Goal: Information Seeking & Learning: Find specific fact

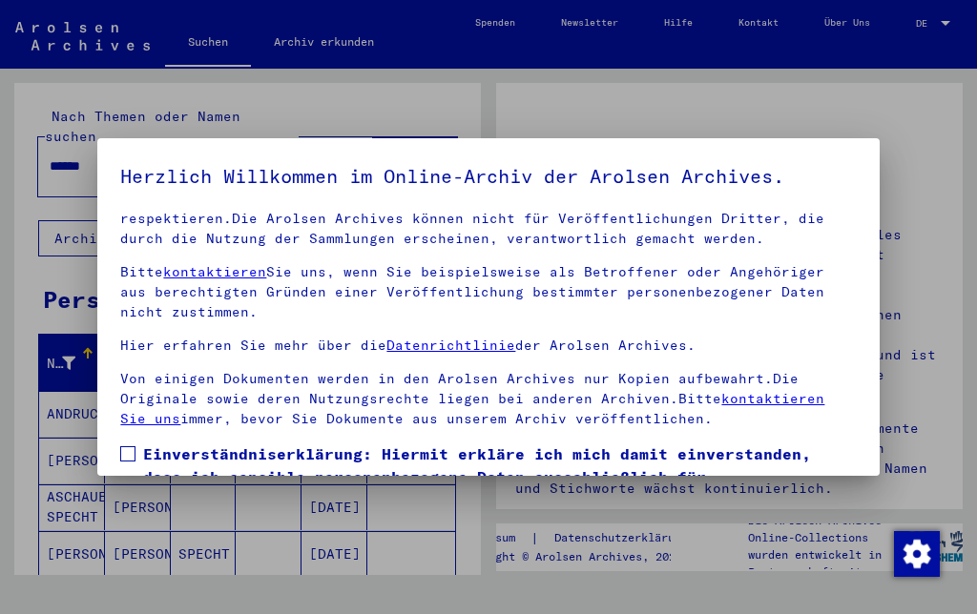
scroll to position [181, 0]
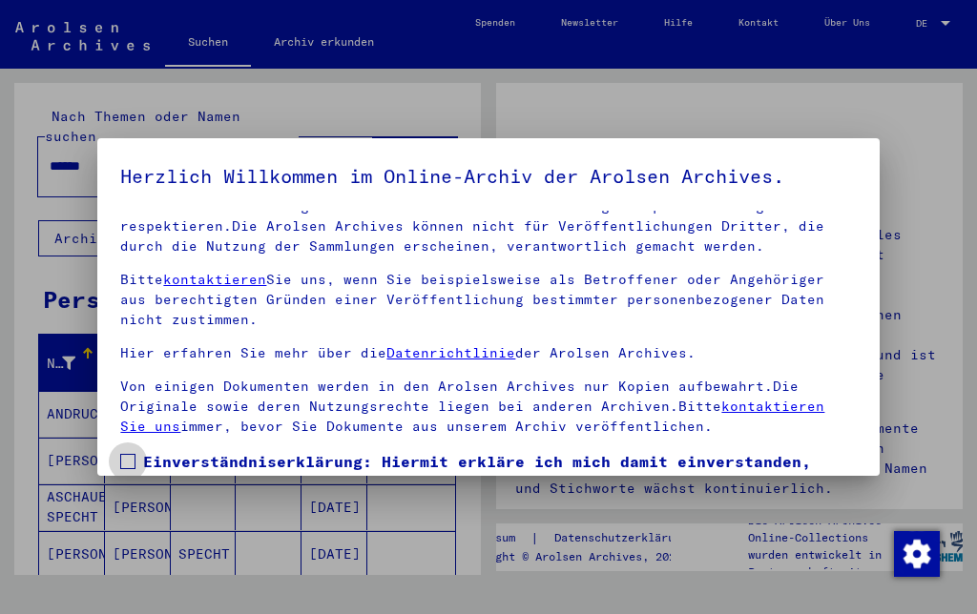
click at [135, 460] on span at bounding box center [127, 461] width 15 height 15
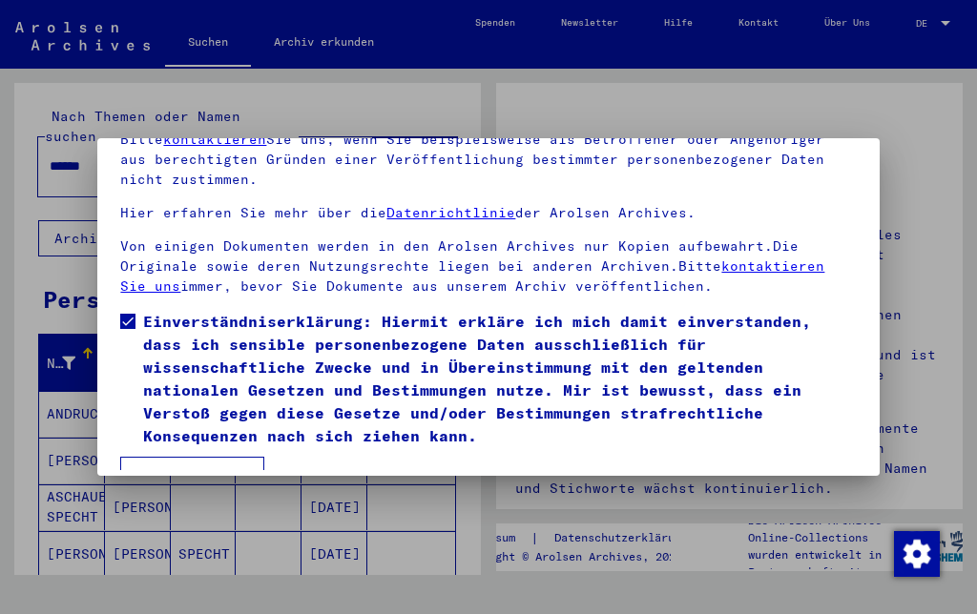
scroll to position [142, 0]
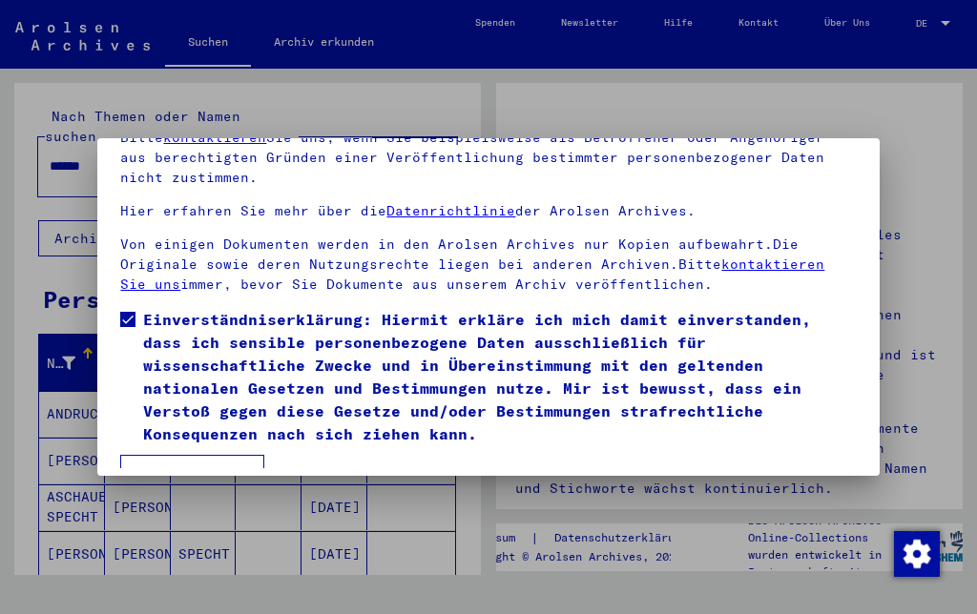
click at [221, 455] on button "Ich stimme zu" at bounding box center [192, 473] width 144 height 36
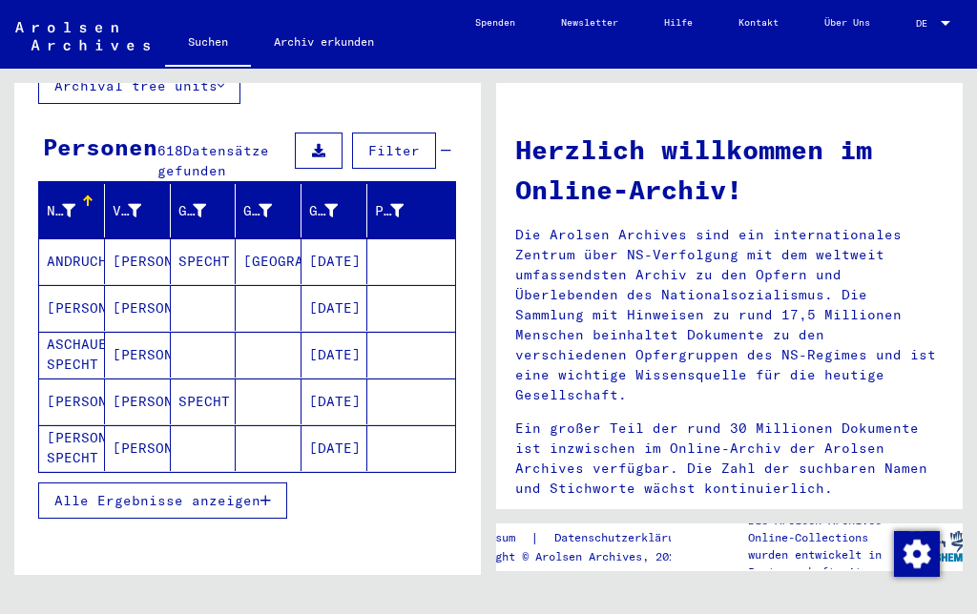
scroll to position [154, 0]
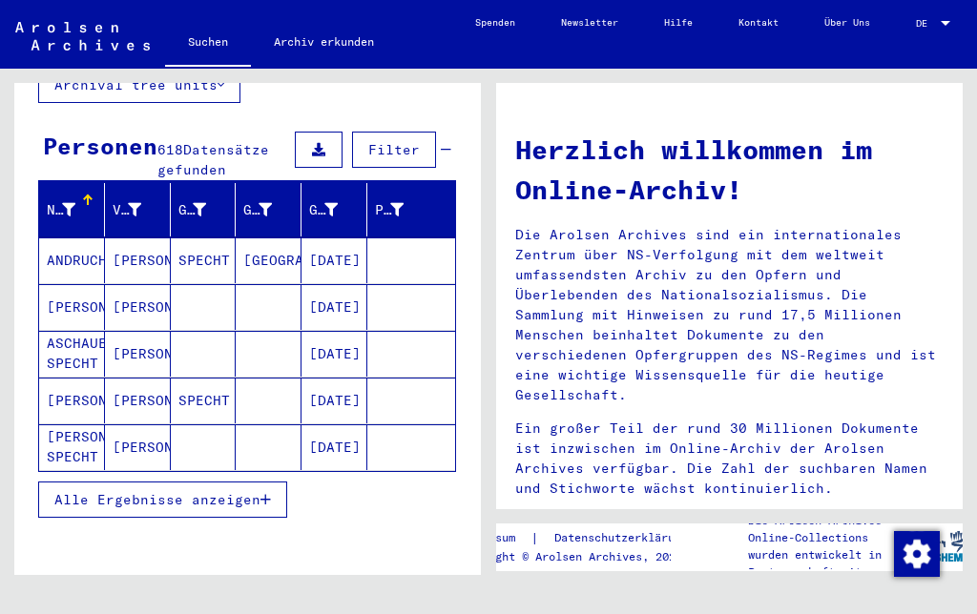
click at [124, 491] on span "Alle Ergebnisse anzeigen" at bounding box center [157, 499] width 206 height 17
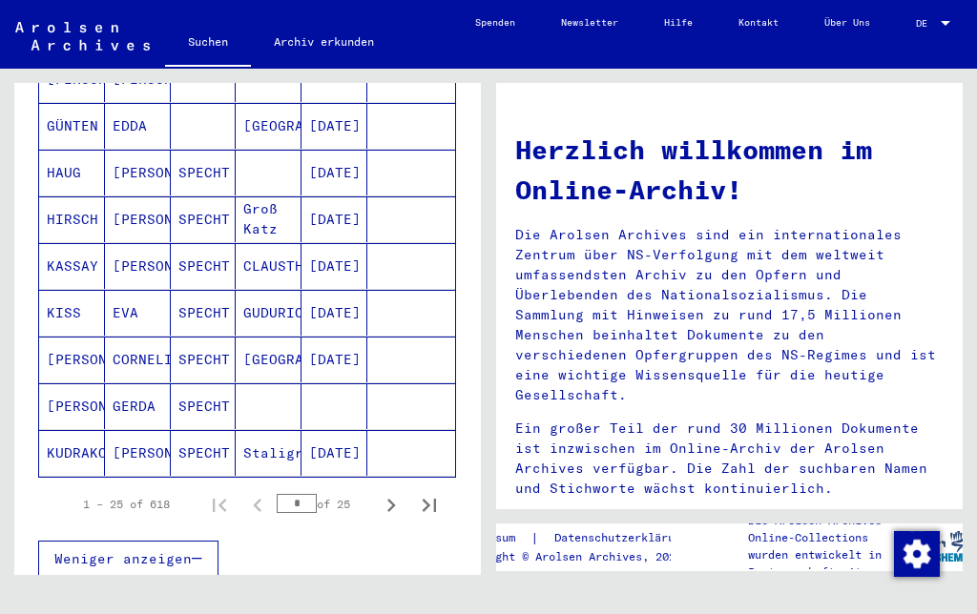
scroll to position [1083, 0]
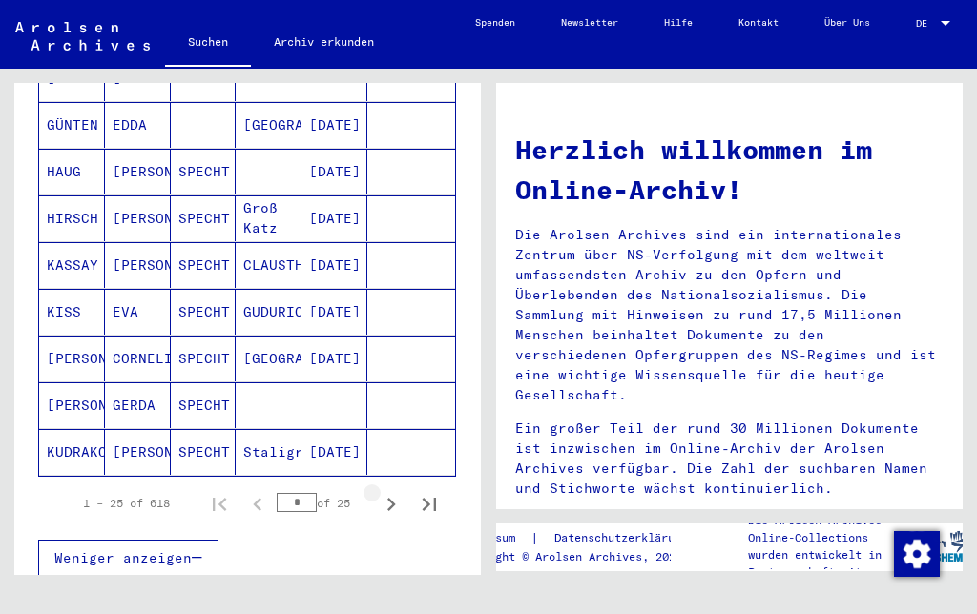
click at [400, 491] on icon "Next page" at bounding box center [391, 504] width 27 height 27
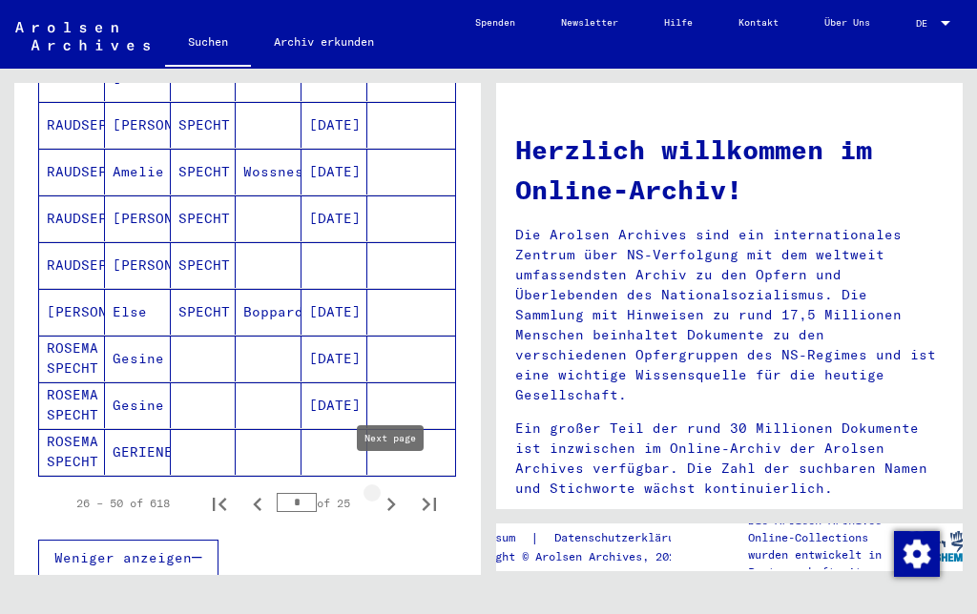
type input "*"
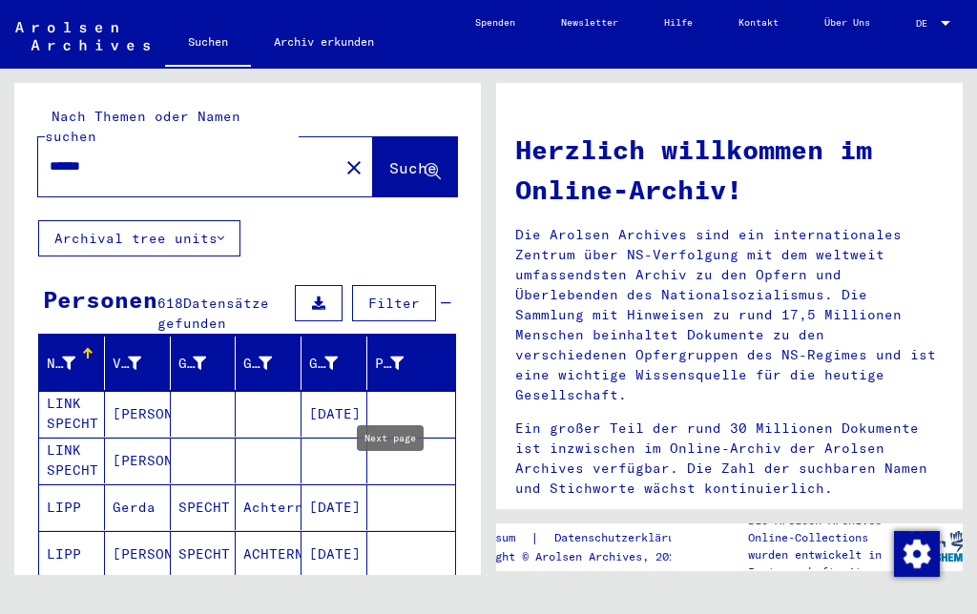
scroll to position [0, 0]
click at [58, 156] on input "******" at bounding box center [183, 166] width 266 height 20
click at [219, 156] on input "**********" at bounding box center [183, 166] width 266 height 20
type input "**********"
click at [409, 158] on span "Suche" at bounding box center [413, 167] width 48 height 19
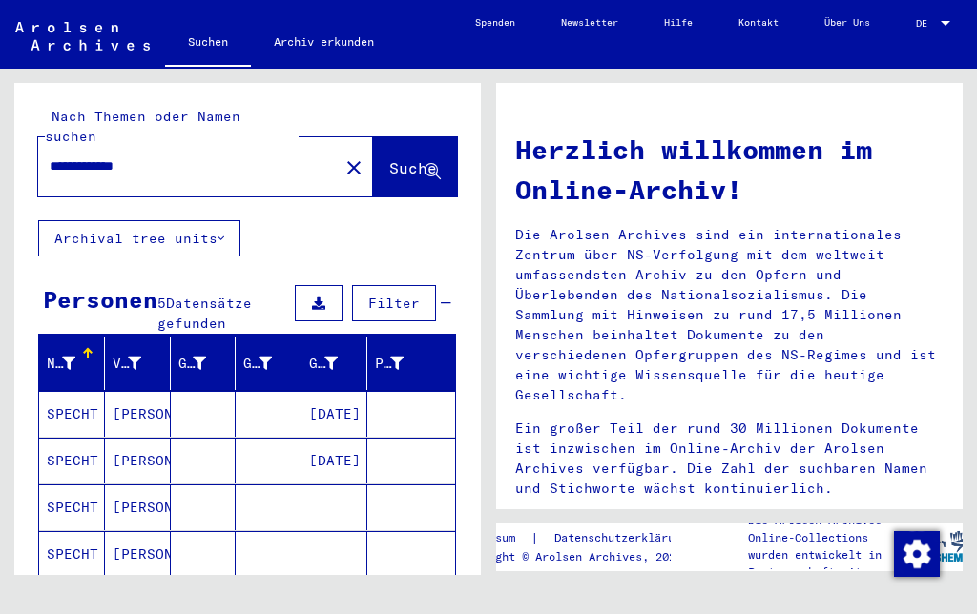
click at [57, 438] on mat-cell "SPECHT" at bounding box center [72, 461] width 66 height 46
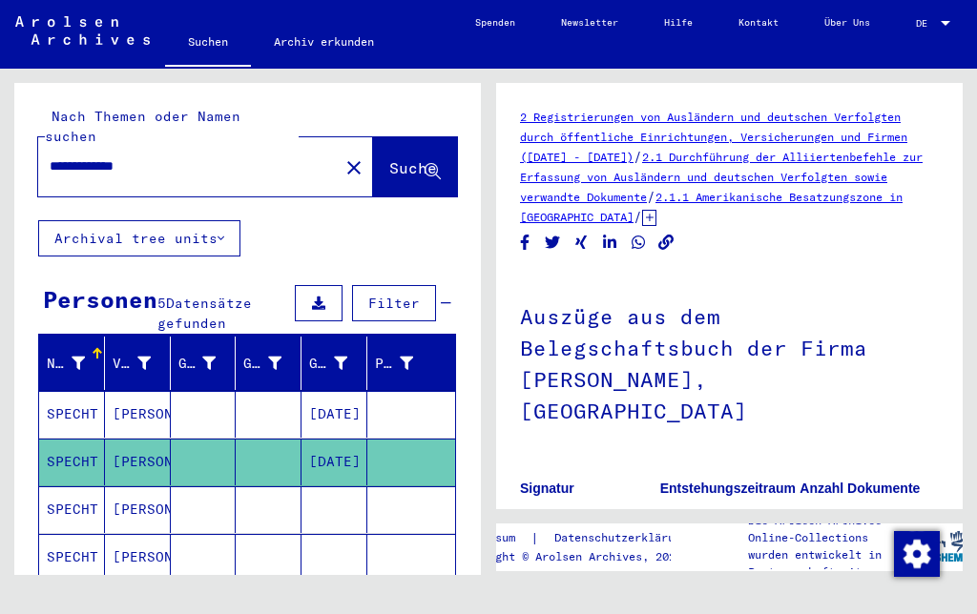
click at [567, 514] on link "10007761" at bounding box center [549, 521] width 59 height 15
click at [564, 514] on link "10007761" at bounding box center [549, 521] width 59 height 15
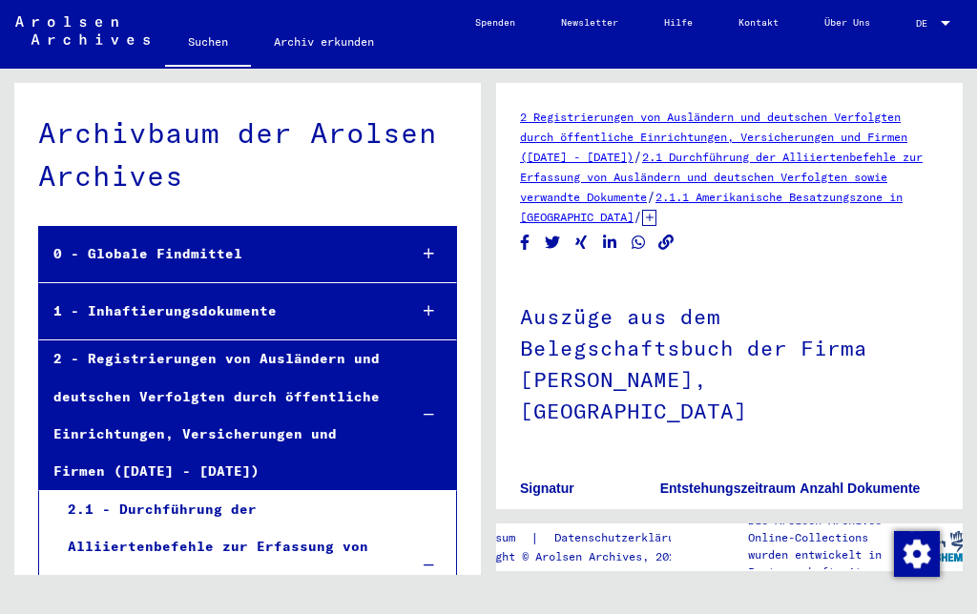
scroll to position [5540, 0]
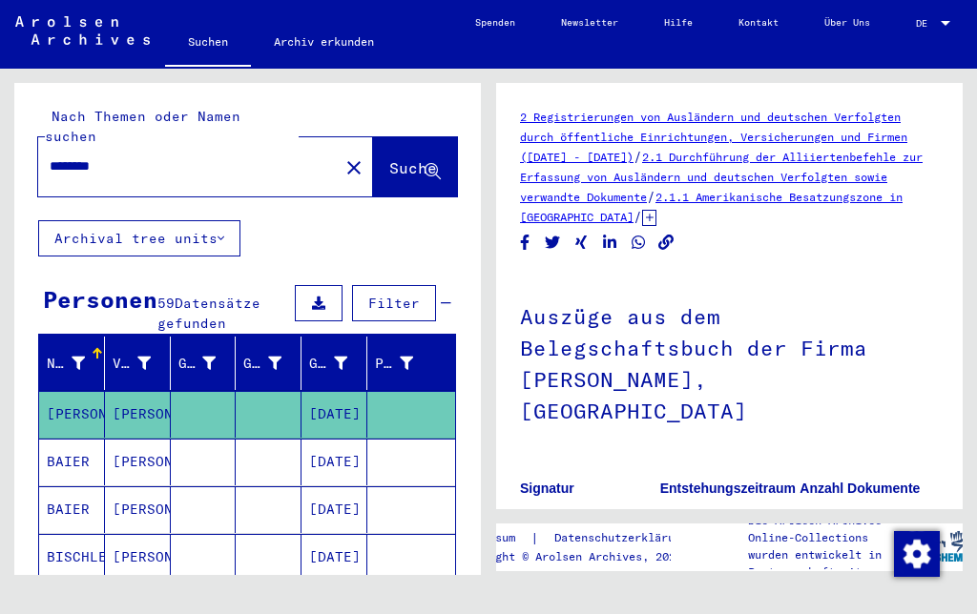
click at [178, 156] on input "********" at bounding box center [189, 166] width 278 height 20
type input "*"
type input "**********"
click at [415, 158] on span "Suche" at bounding box center [413, 167] width 48 height 19
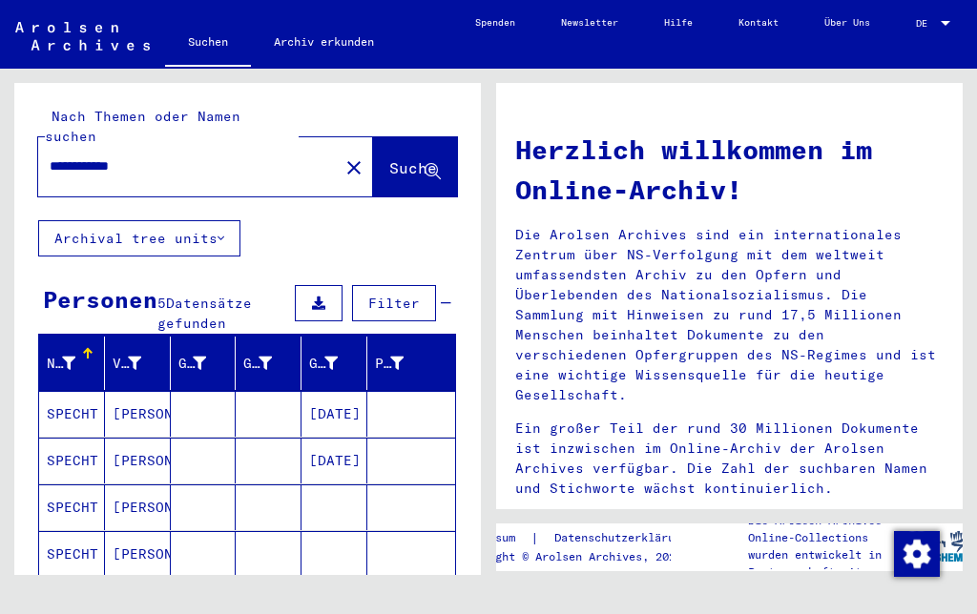
click at [65, 489] on mat-cell "SPECHT" at bounding box center [72, 508] width 66 height 46
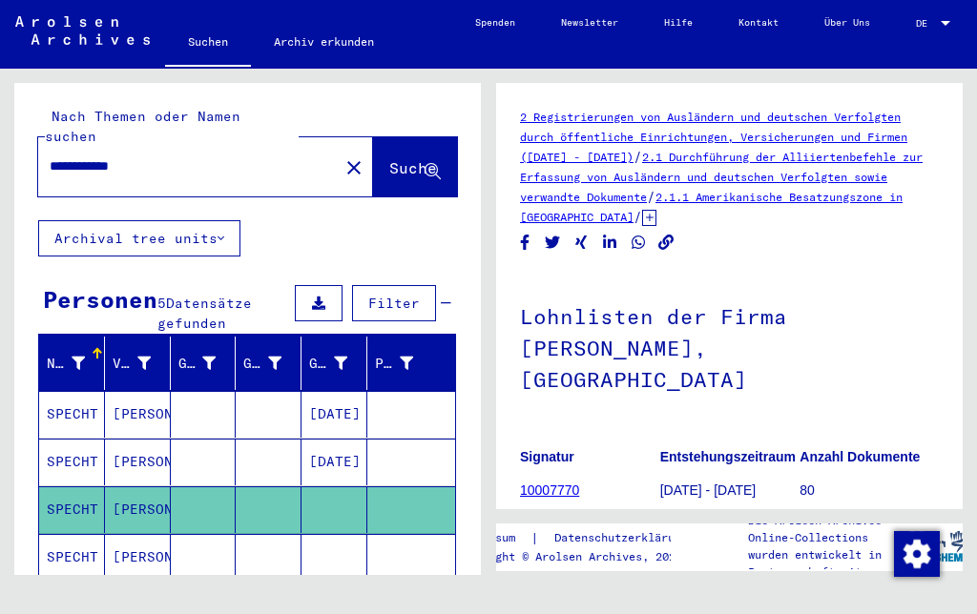
click at [68, 538] on button at bounding box center [79, 537] width 61 height 61
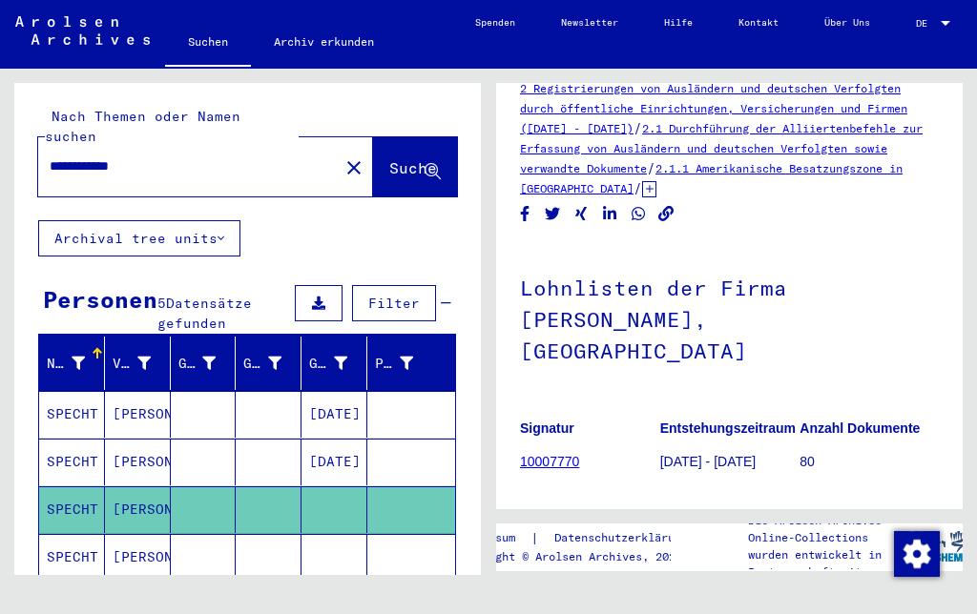
scroll to position [50, 0]
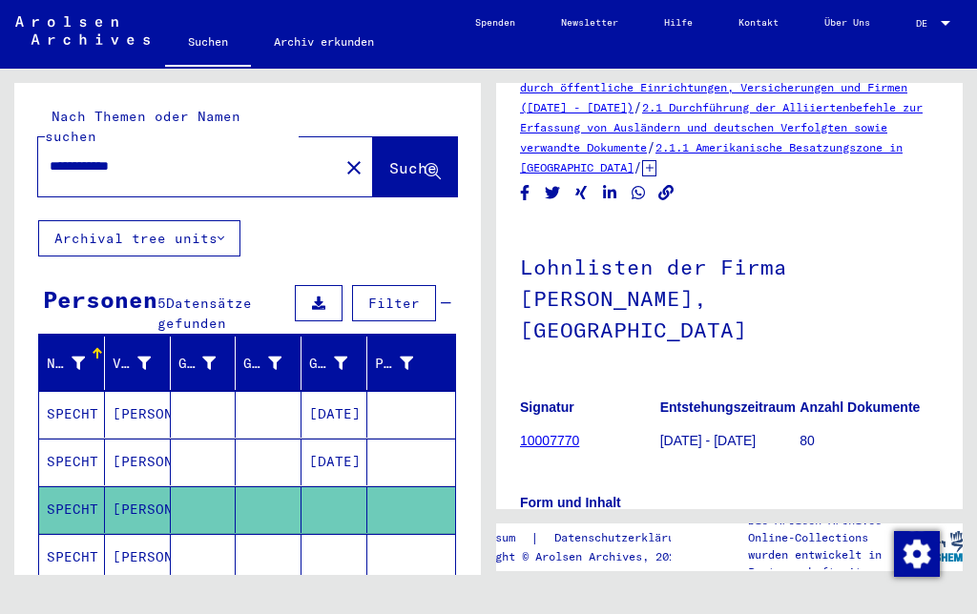
click at [103, 528] on icon at bounding box center [79, 538] width 48 height 76
click at [60, 529] on button at bounding box center [79, 537] width 61 height 61
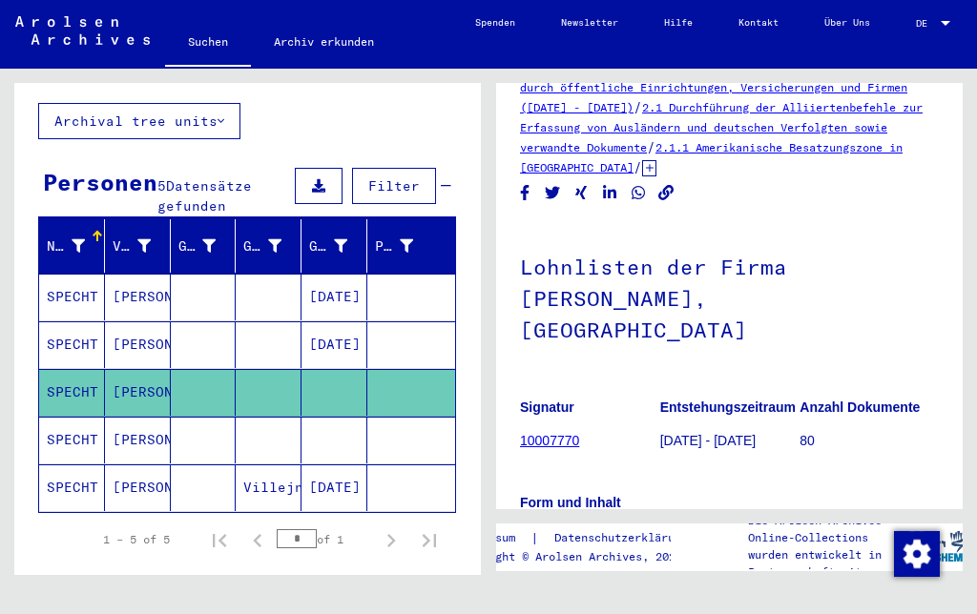
scroll to position [151, 0]
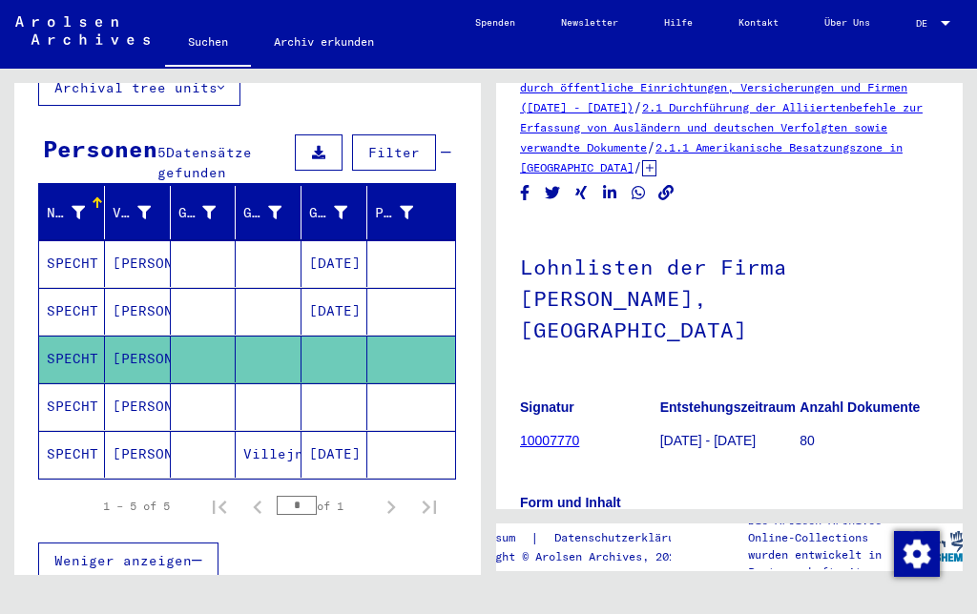
click at [135, 388] on mat-cell "[PERSON_NAME]" at bounding box center [138, 406] width 66 height 47
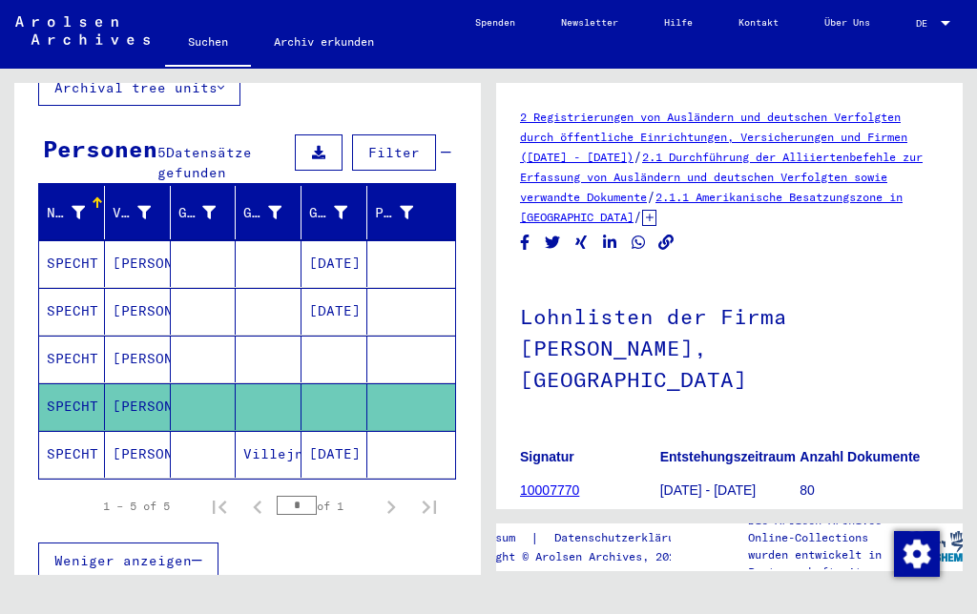
click at [76, 436] on mat-cell "SPECHT" at bounding box center [72, 454] width 66 height 47
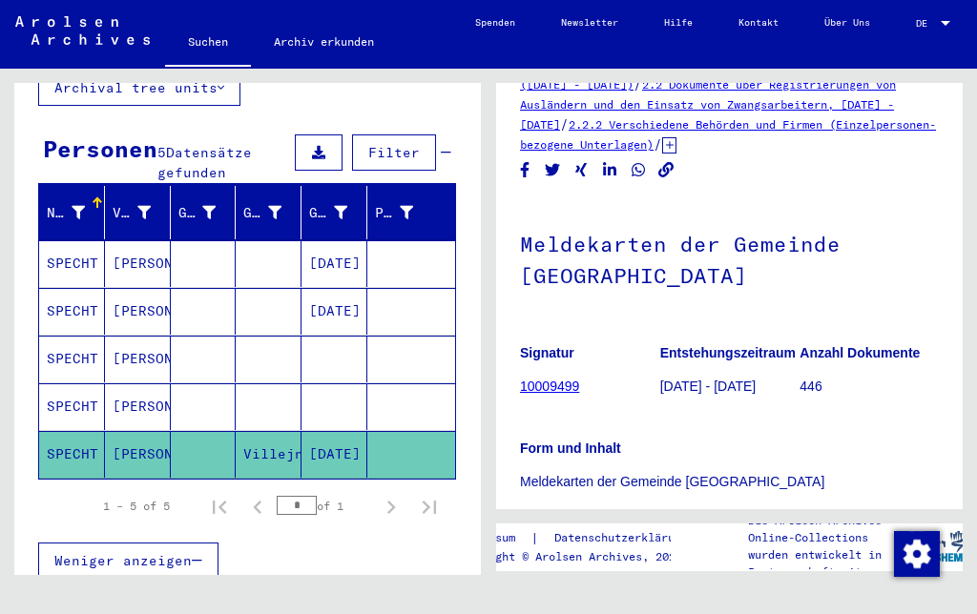
scroll to position [77, 0]
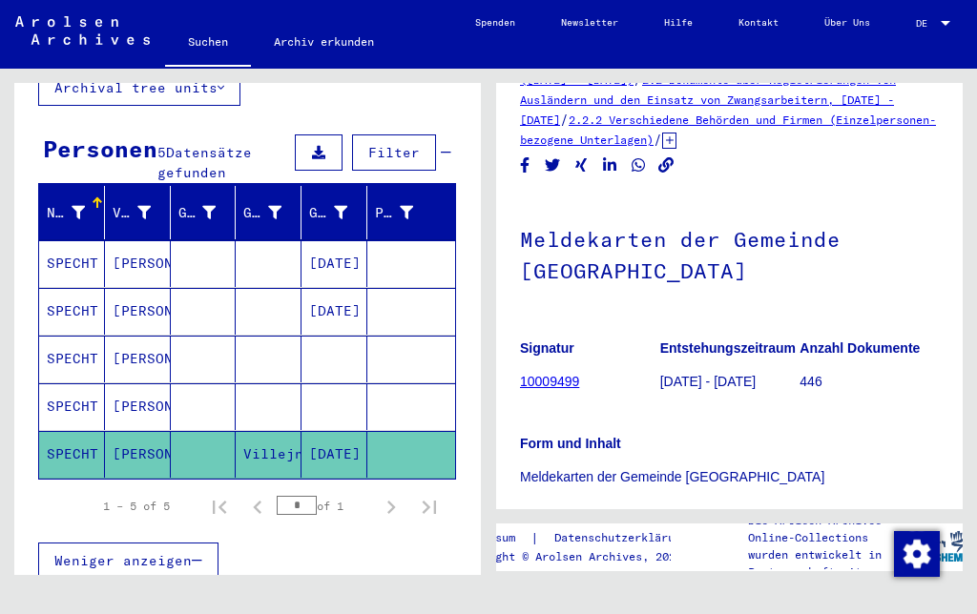
click at [571, 385] on link "10009499" at bounding box center [549, 381] width 59 height 15
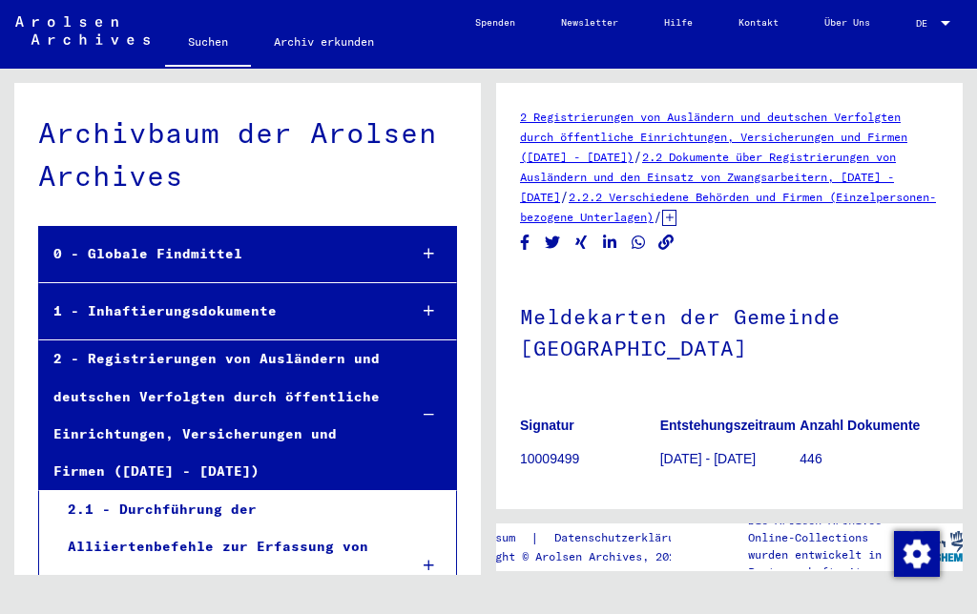
scroll to position [107186, 0]
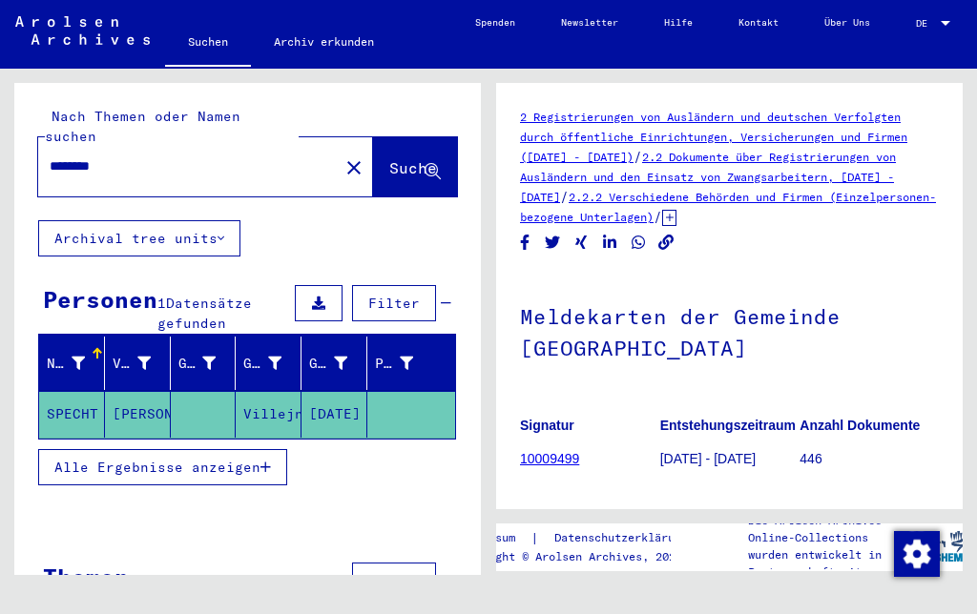
click at [74, 402] on mat-cell "SPECHT" at bounding box center [72, 414] width 66 height 47
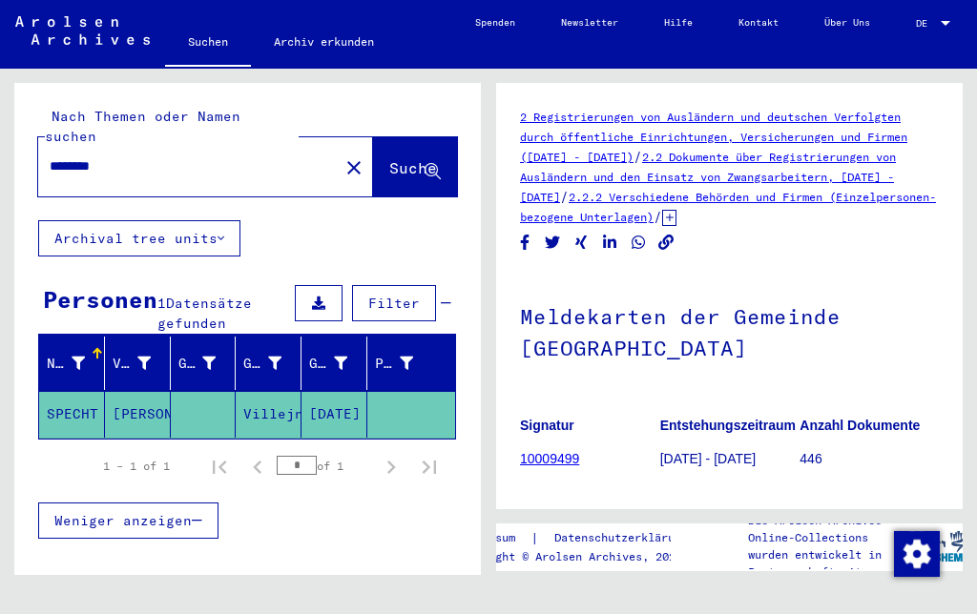
click at [166, 156] on input "********" at bounding box center [189, 166] width 278 height 20
type input "*"
type input "**********"
click at [419, 158] on span "Suche" at bounding box center [413, 167] width 48 height 19
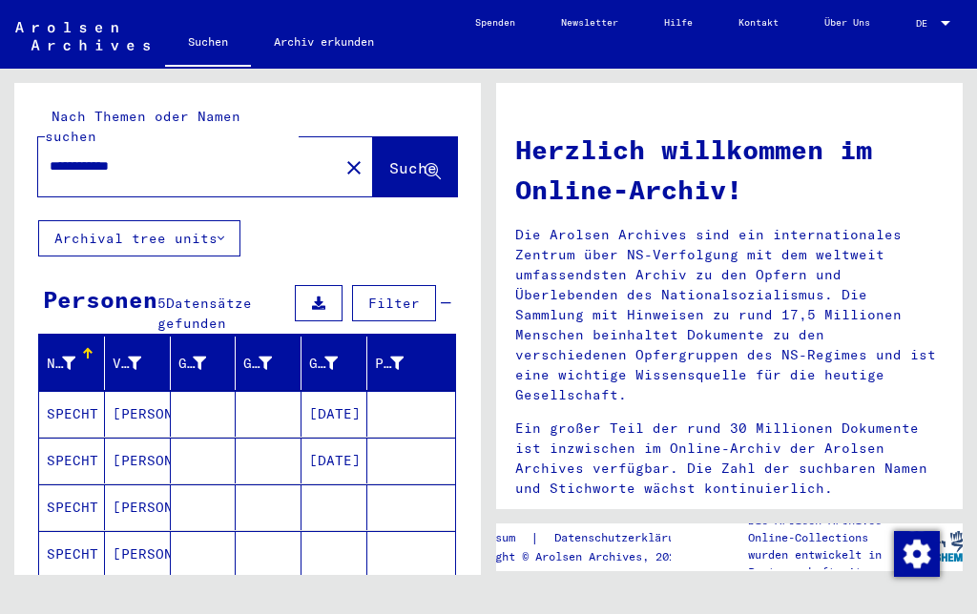
click at [346, 454] on mat-cell "[DATE]" at bounding box center [334, 461] width 66 height 46
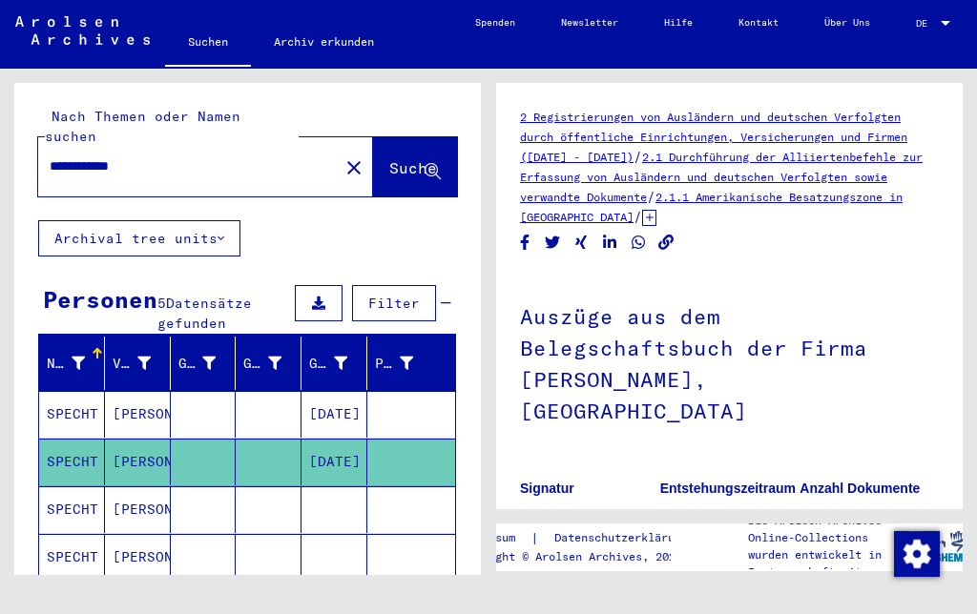
click at [555, 514] on link "10007761" at bounding box center [549, 521] width 59 height 15
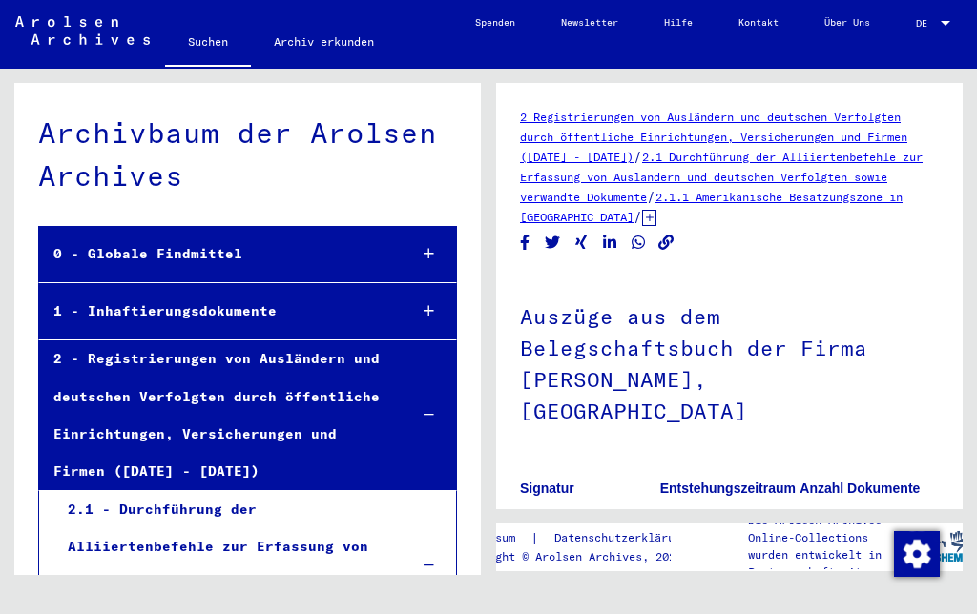
scroll to position [5540, 0]
